Goal: Transaction & Acquisition: Purchase product/service

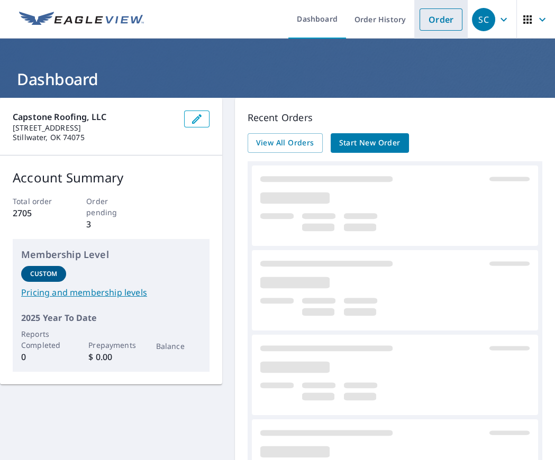
click at [436, 22] on link "Order" at bounding box center [440, 19] width 43 height 22
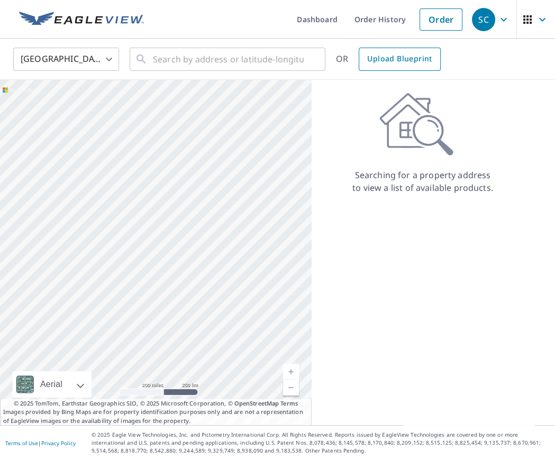
click at [407, 66] on link "Upload Blueprint" at bounding box center [399, 59] width 81 height 23
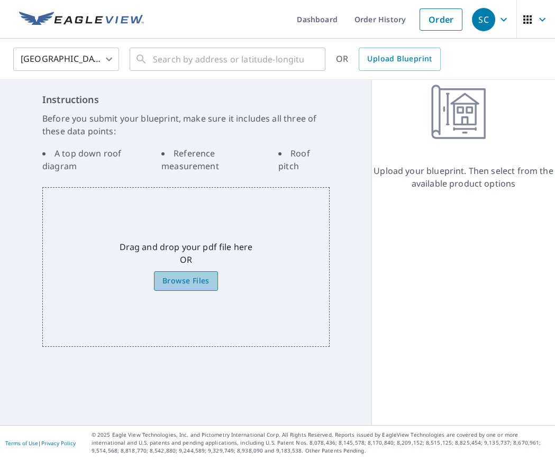
click at [191, 283] on span "Browse Files" at bounding box center [185, 280] width 47 height 13
click at [0, 0] on input "Browse Files" at bounding box center [0, 0] width 0 height 0
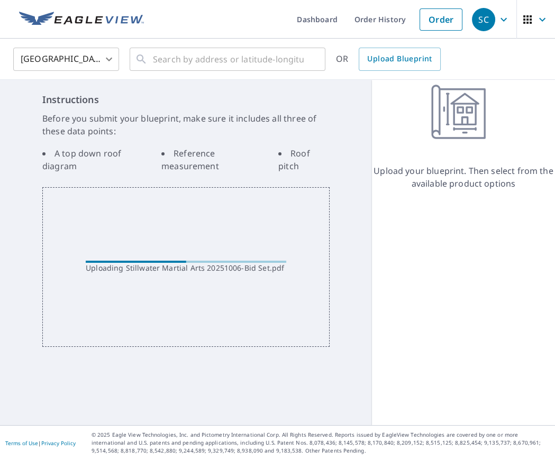
click at [185, 263] on div "Uploading Stillwater Martial Arts 20251006-Bid Set.pdf" at bounding box center [186, 268] width 200 height 11
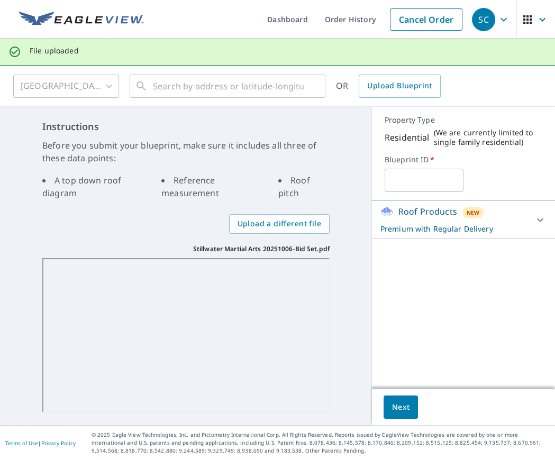
click at [432, 185] on input "text" at bounding box center [423, 181] width 79 height 30
type input "SMA"
click at [406, 406] on span "Next" at bounding box center [401, 407] width 18 height 13
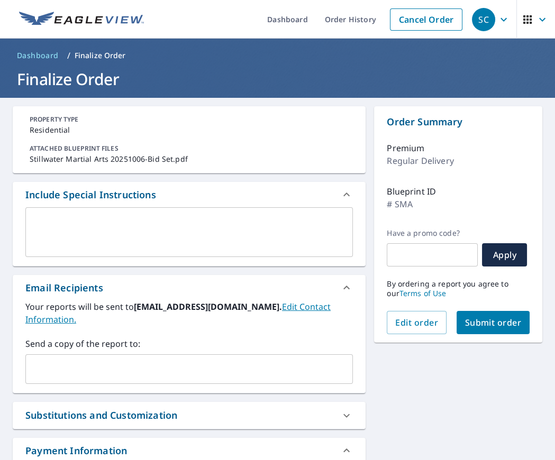
click at [100, 368] on input "text" at bounding box center [181, 369] width 302 height 20
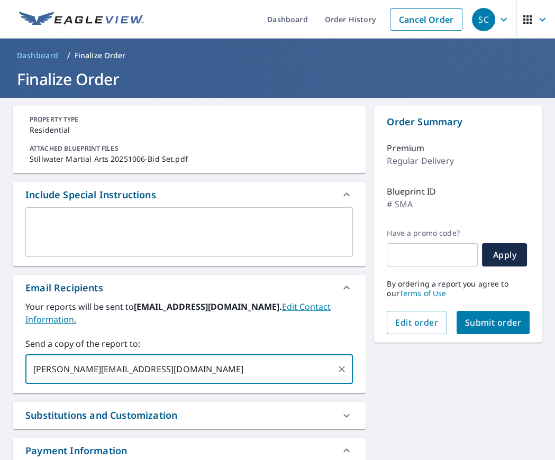
type input "[PERSON_NAME][EMAIL_ADDRESS][DOMAIN_NAME]"
click at [486, 323] on span "Submit order" at bounding box center [493, 323] width 57 height 12
checkbox input "true"
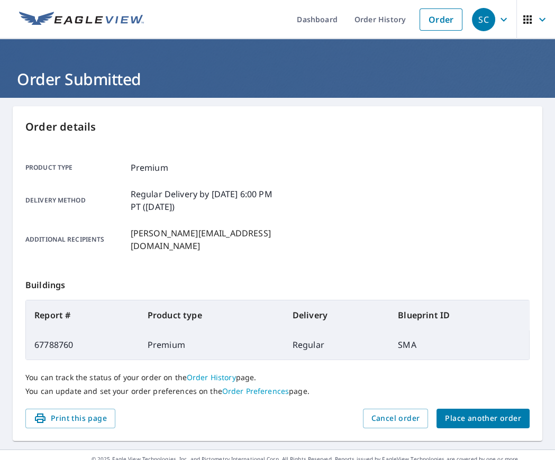
scroll to position [11, 0]
